Goal: Find contact information

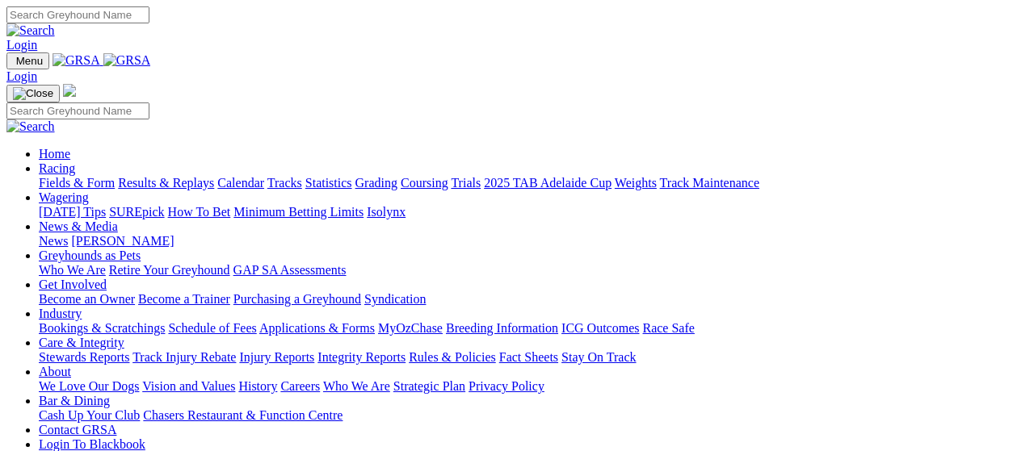
click at [558, 351] on link "Fact Sheets" at bounding box center [528, 358] width 59 height 14
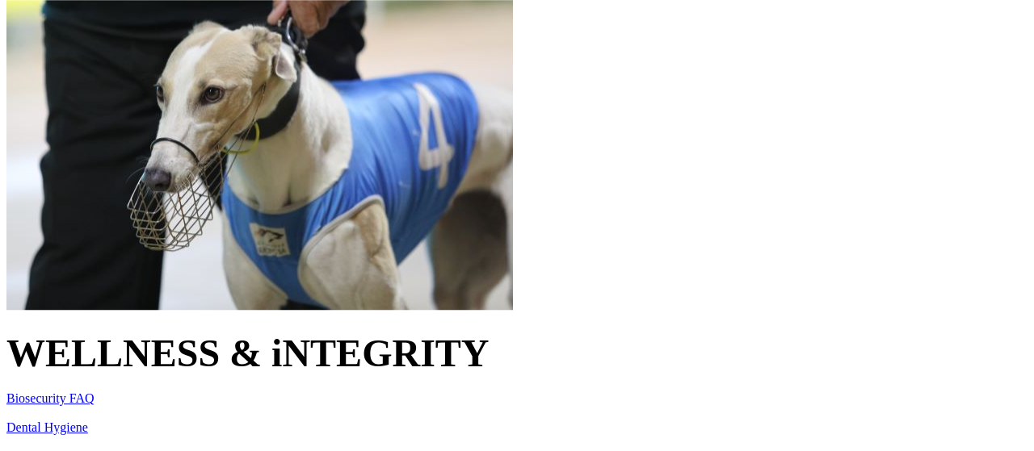
scroll to position [573, 0]
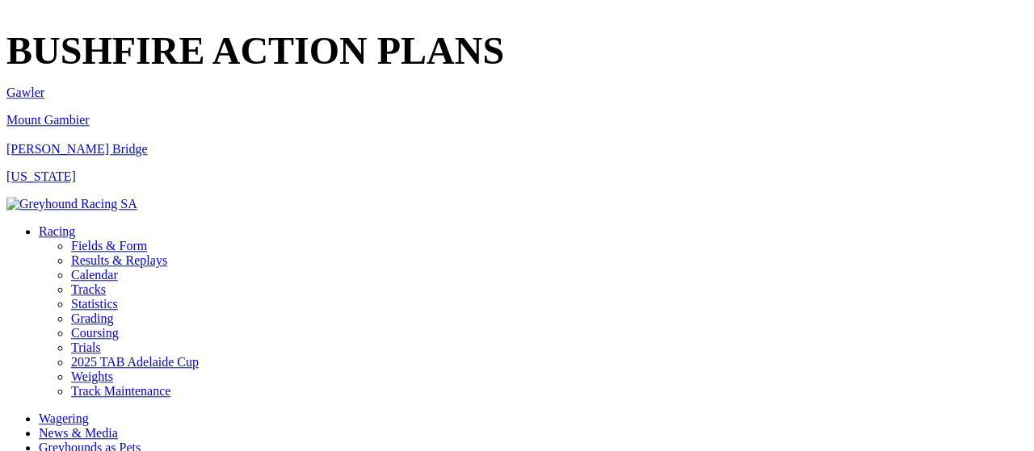
scroll to position [1325, 0]
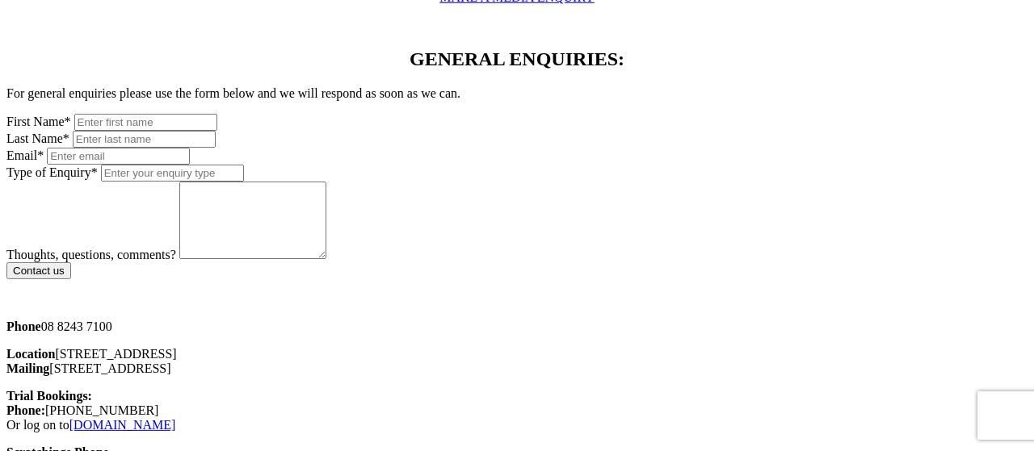
scroll to position [979, 0]
